Goal: Task Accomplishment & Management: Complete application form

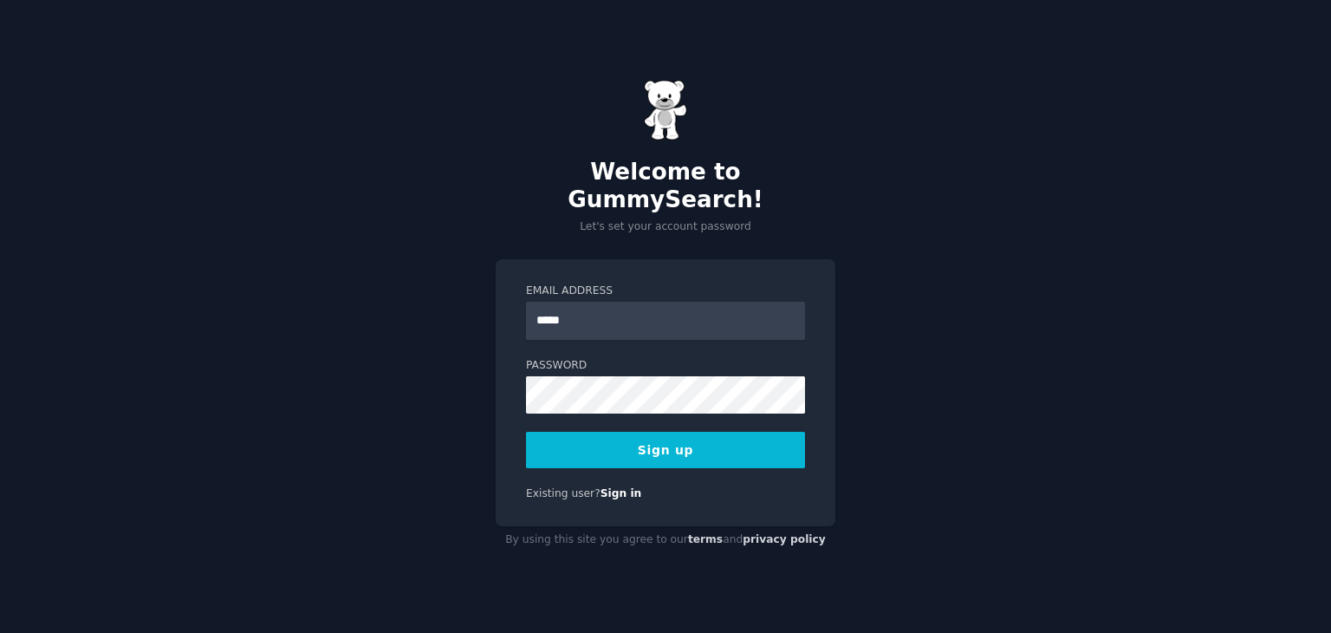
type input "**********"
click at [670, 439] on button "Sign up" at bounding box center [665, 450] width 279 height 36
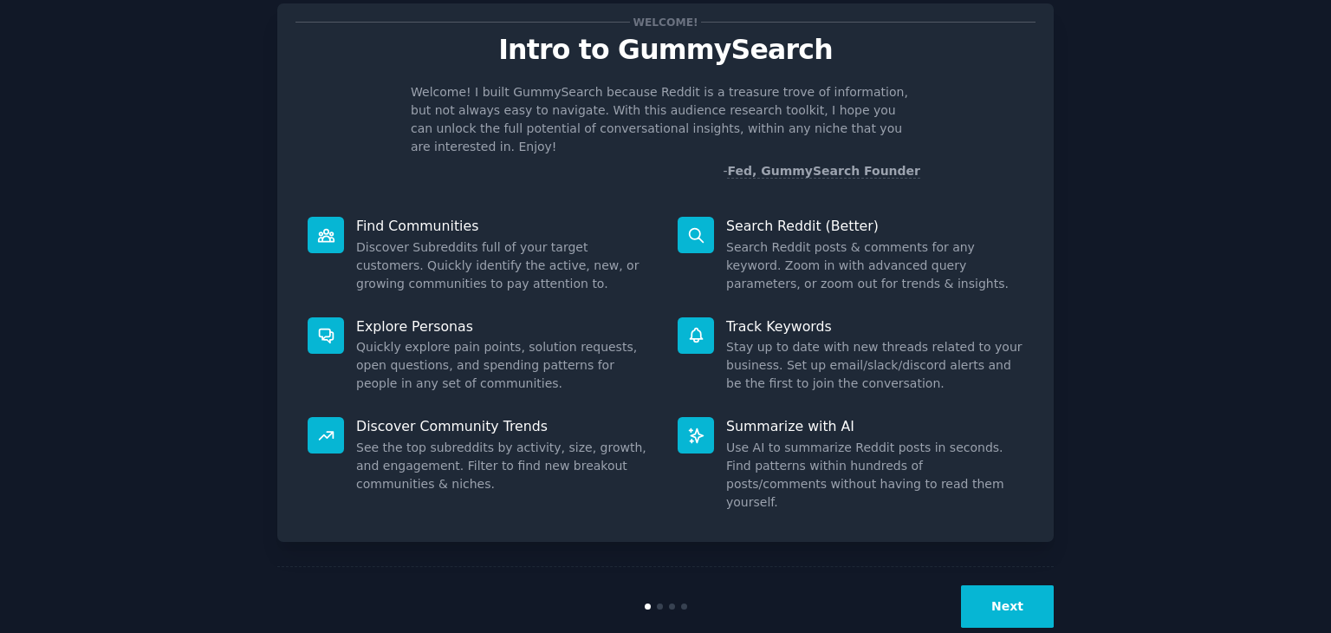
scroll to position [45, 0]
click at [1015, 585] on button "Next" at bounding box center [1007, 606] width 93 height 42
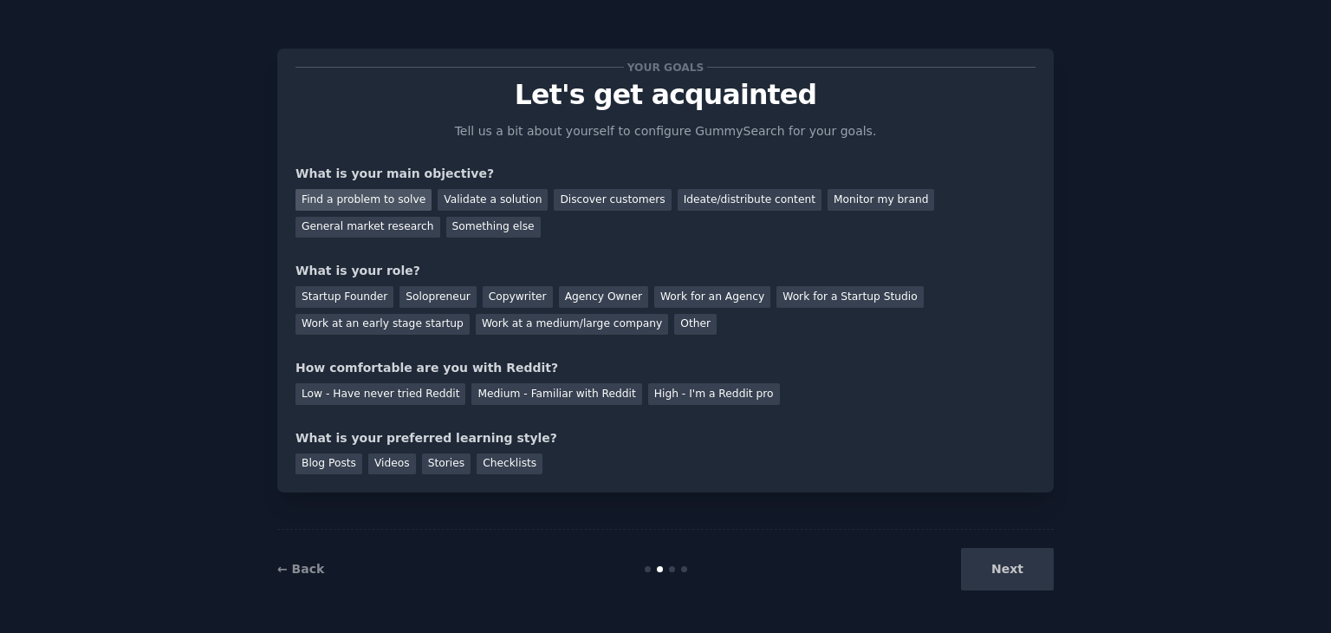
click at [376, 202] on div "Find a problem to solve" at bounding box center [364, 200] width 136 height 22
click at [482, 205] on div "Validate a solution" at bounding box center [493, 200] width 110 height 22
click at [582, 205] on div "Discover customers" at bounding box center [612, 200] width 117 height 22
click at [728, 203] on div "Ideate/distribute content" at bounding box center [750, 200] width 144 height 22
click at [856, 203] on div "Monitor my brand" at bounding box center [881, 200] width 107 height 22
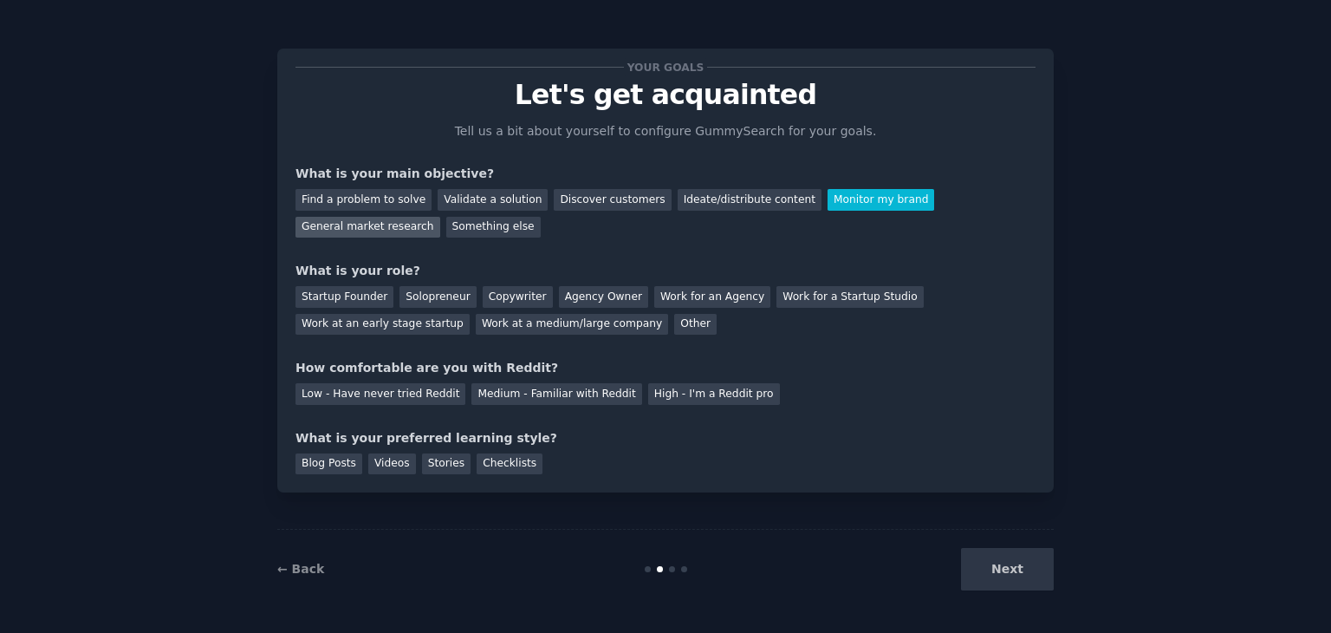
click at [440, 217] on div "General market research" at bounding box center [368, 228] width 145 height 22
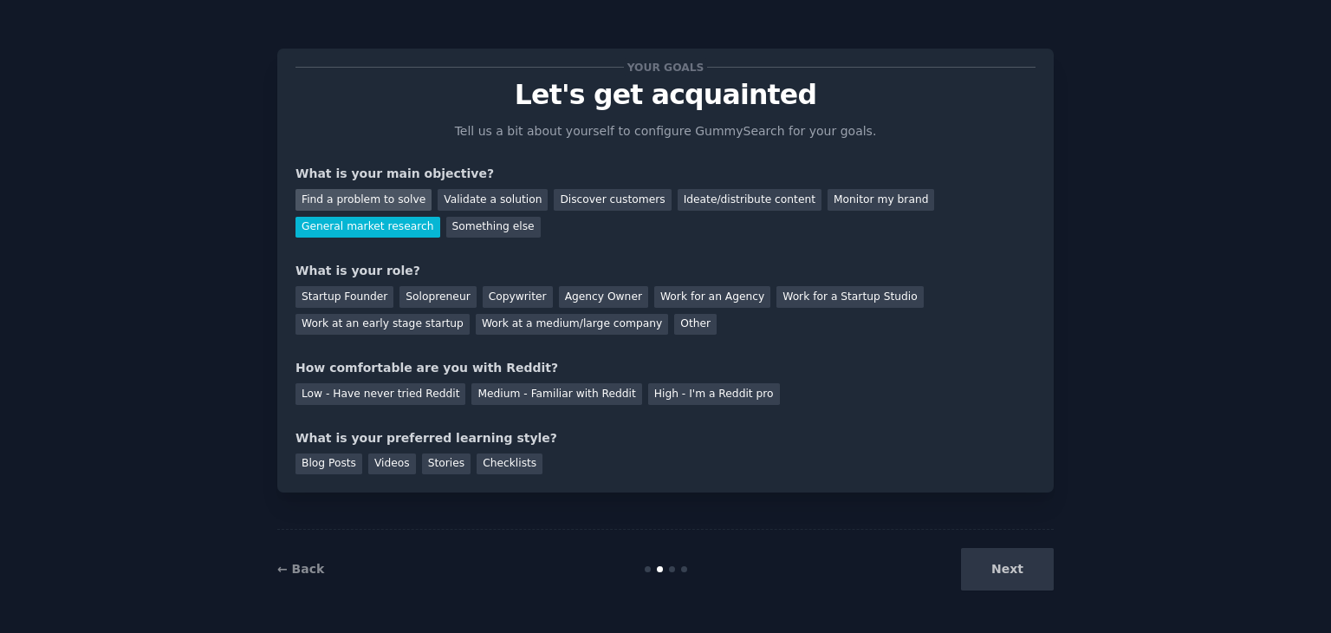
click at [390, 202] on div "Find a problem to solve" at bounding box center [364, 200] width 136 height 22
click at [476, 323] on div "Work at a medium/large company" at bounding box center [572, 325] width 192 height 22
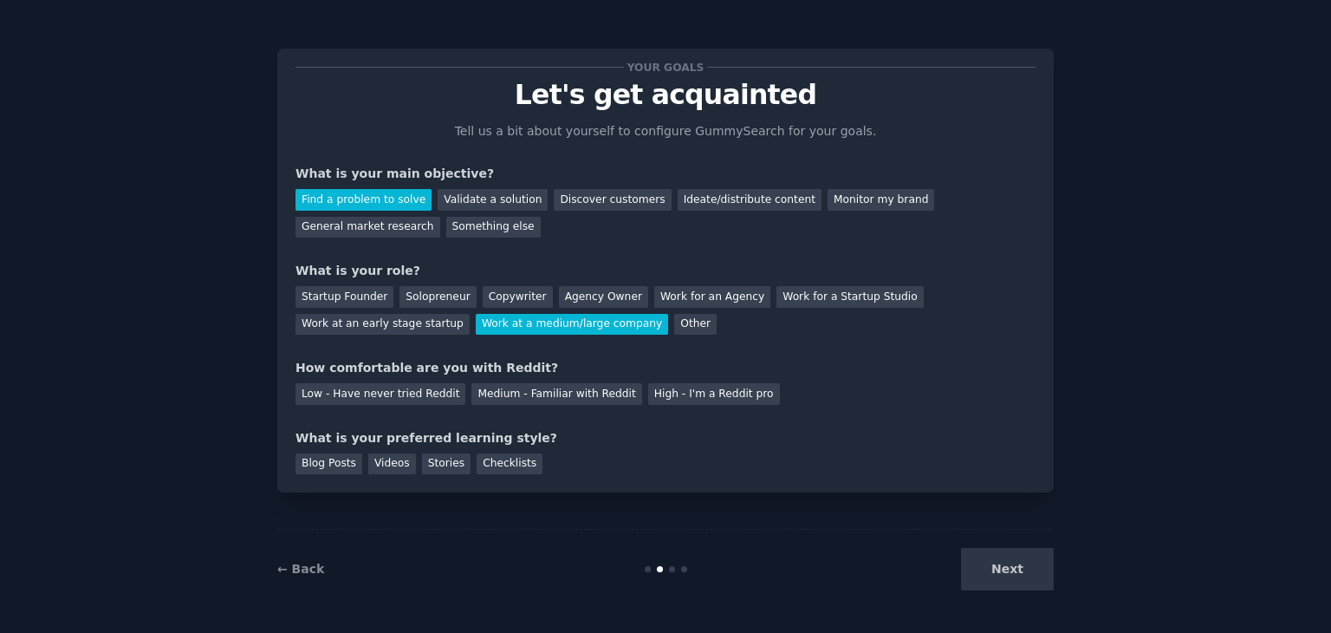
click at [569, 404] on div "Your goals Let's get acquainted Tell us a bit about yourself to configure Gummy…" at bounding box center [666, 270] width 740 height 407
click at [543, 395] on div "Medium - Familiar with Reddit" at bounding box center [556, 394] width 170 height 22
click at [388, 460] on div "Videos" at bounding box center [392, 464] width 48 height 22
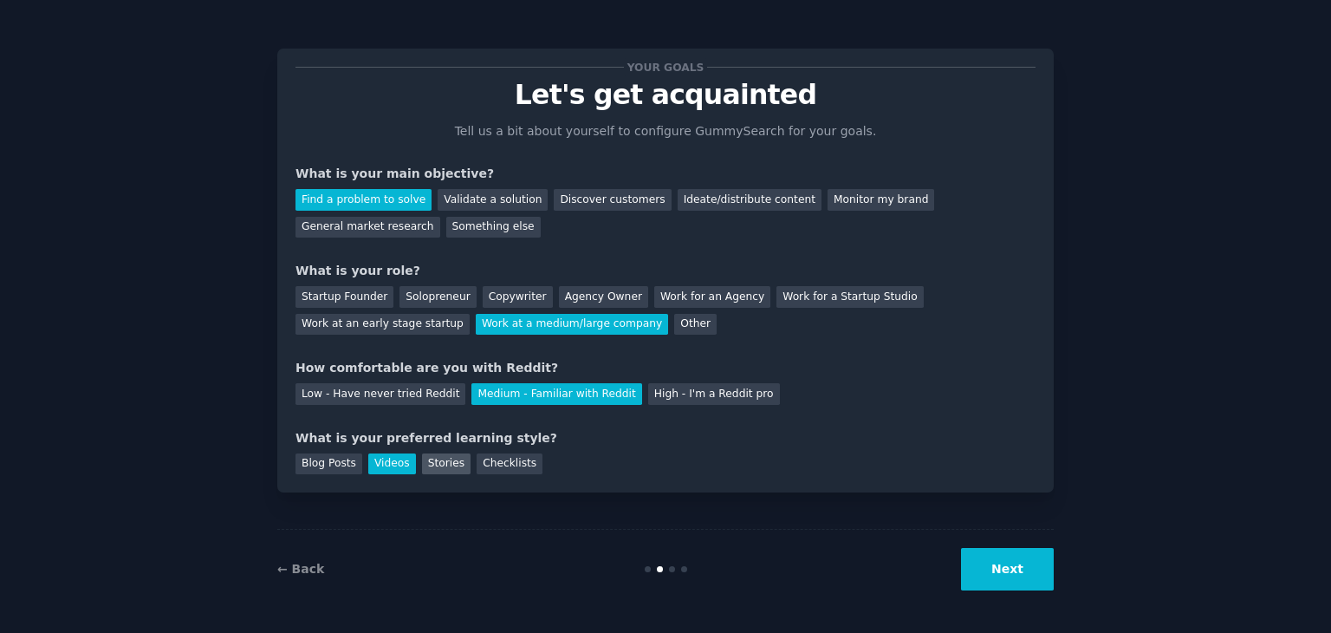
click at [442, 466] on div "Stories" at bounding box center [446, 464] width 49 height 22
click at [368, 465] on div "Videos" at bounding box center [392, 464] width 48 height 22
click at [984, 576] on button "Next" at bounding box center [1007, 569] width 93 height 42
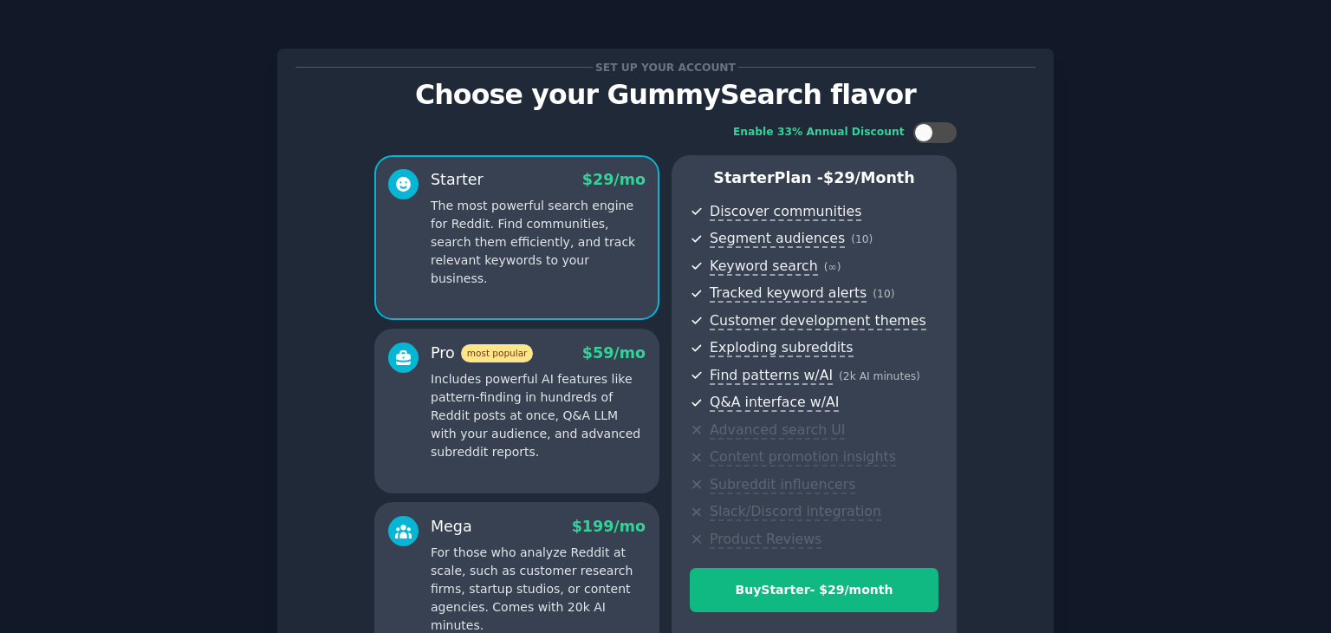
scroll to position [198, 0]
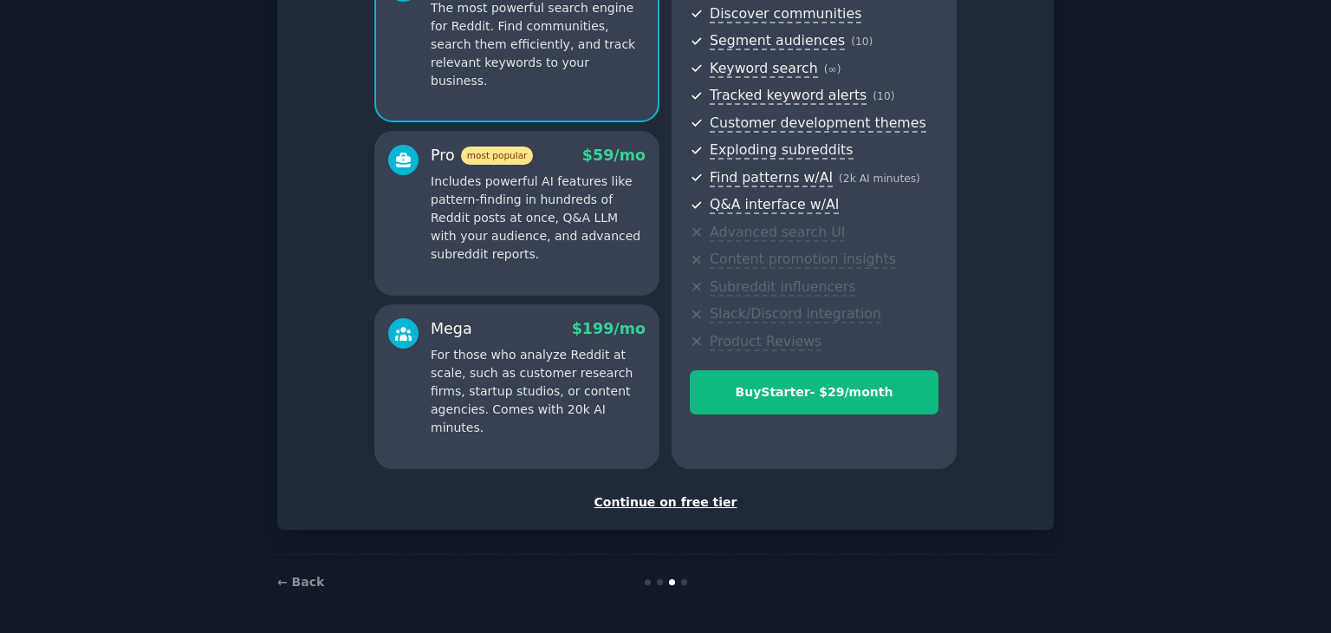
click at [693, 503] on div "Continue on free tier" at bounding box center [666, 502] width 740 height 18
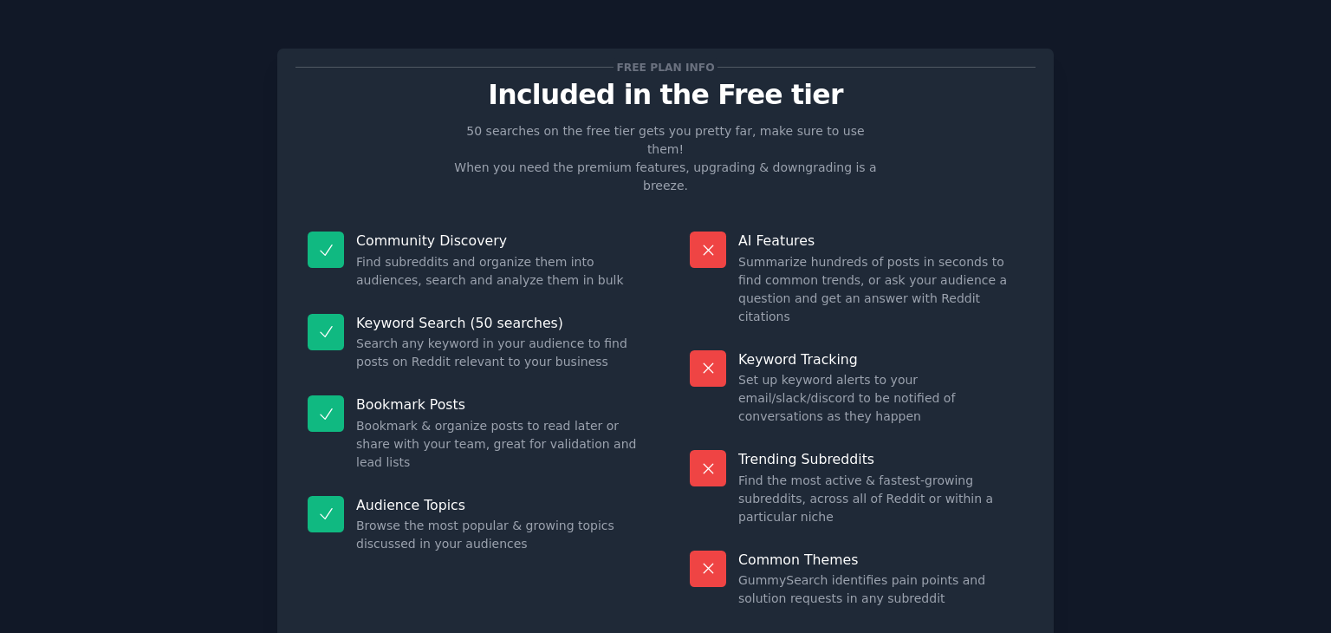
scroll to position [42, 0]
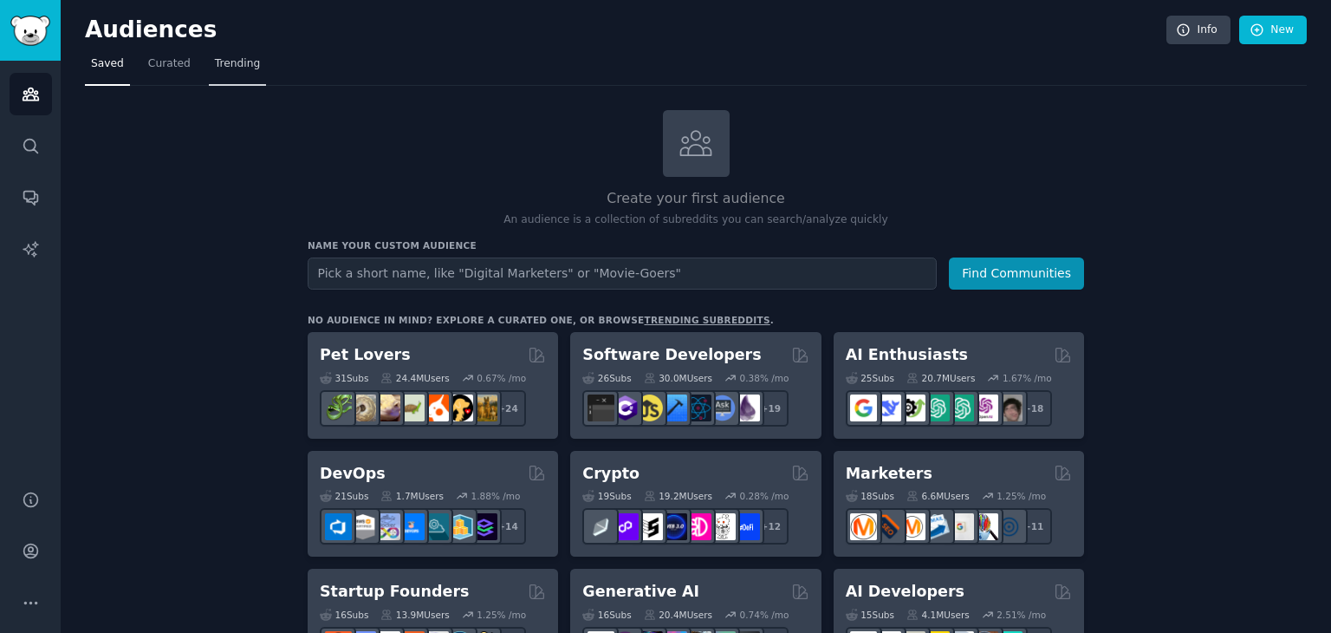
click at [220, 50] on link "Trending" at bounding box center [237, 68] width 57 height 36
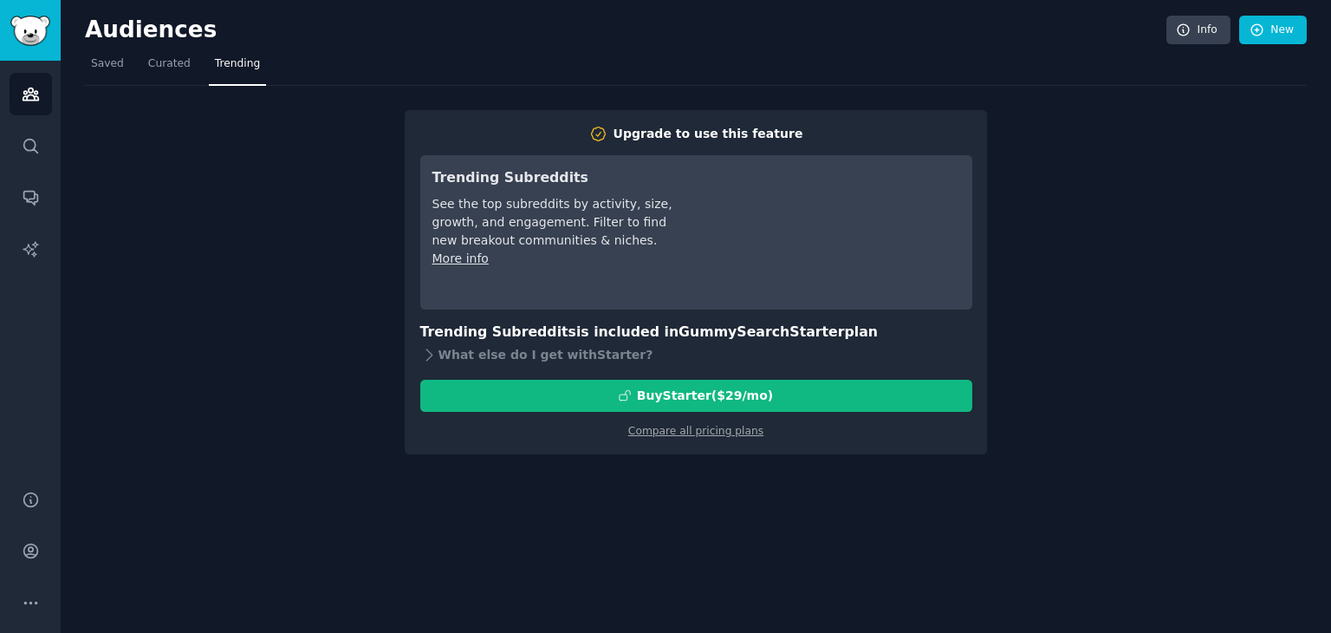
click at [170, 86] on div "Upgrade to use this feature Trending Subreddits See the top subreddits by activ…" at bounding box center [696, 270] width 1222 height 368
click at [123, 63] on link "Saved" at bounding box center [107, 68] width 45 height 36
